Goal: Information Seeking & Learning: Learn about a topic

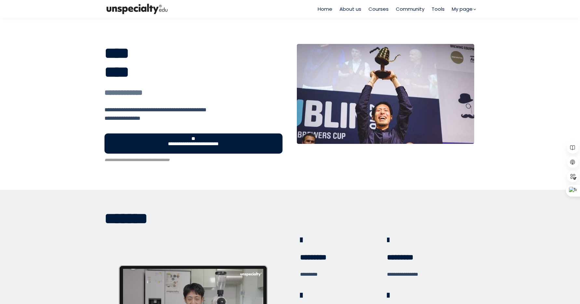
click at [219, 141] on span "**********" at bounding box center [193, 143] width 79 height 15
